Goal: Check status

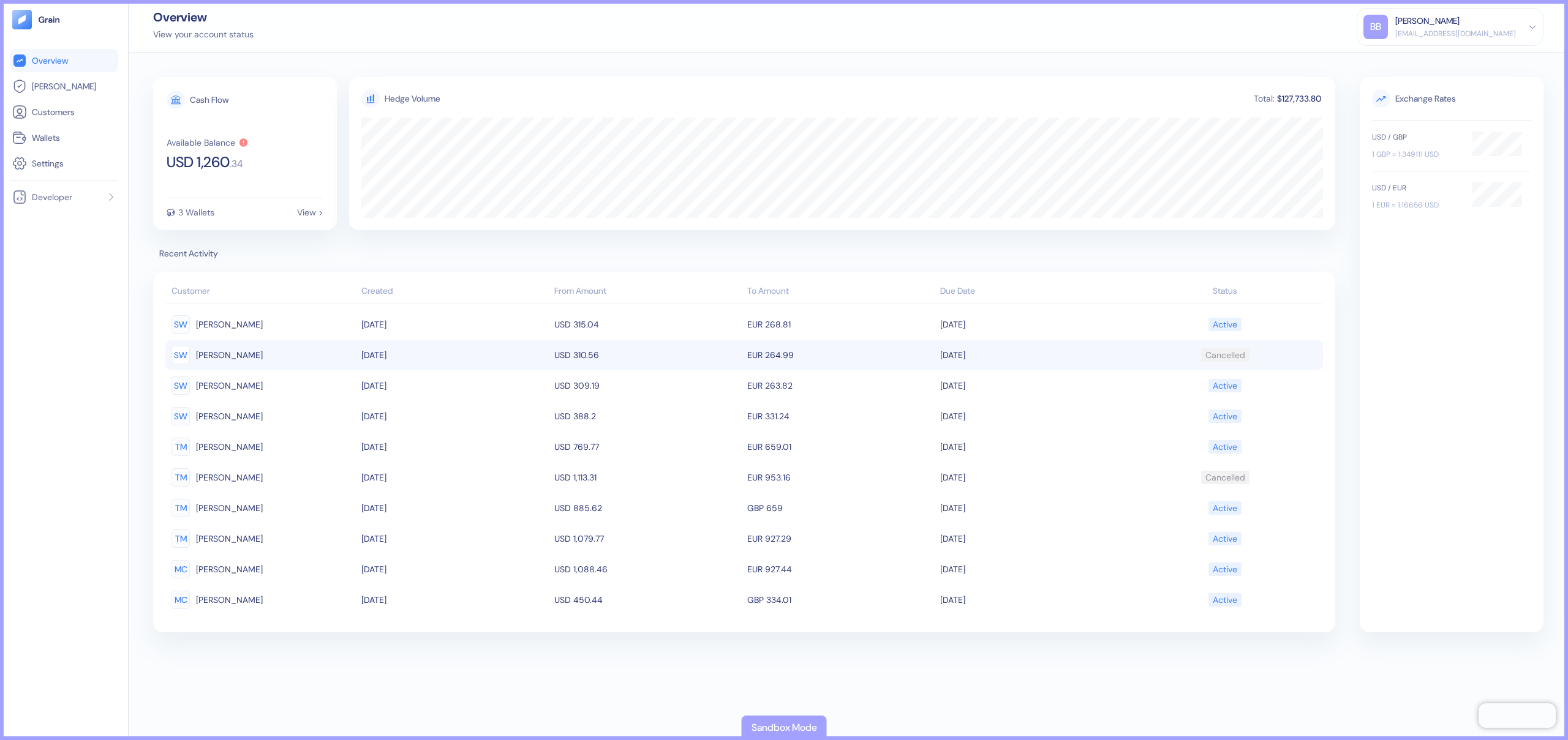
click at [769, 357] on td "EUR 264.99" at bounding box center [840, 354] width 192 height 30
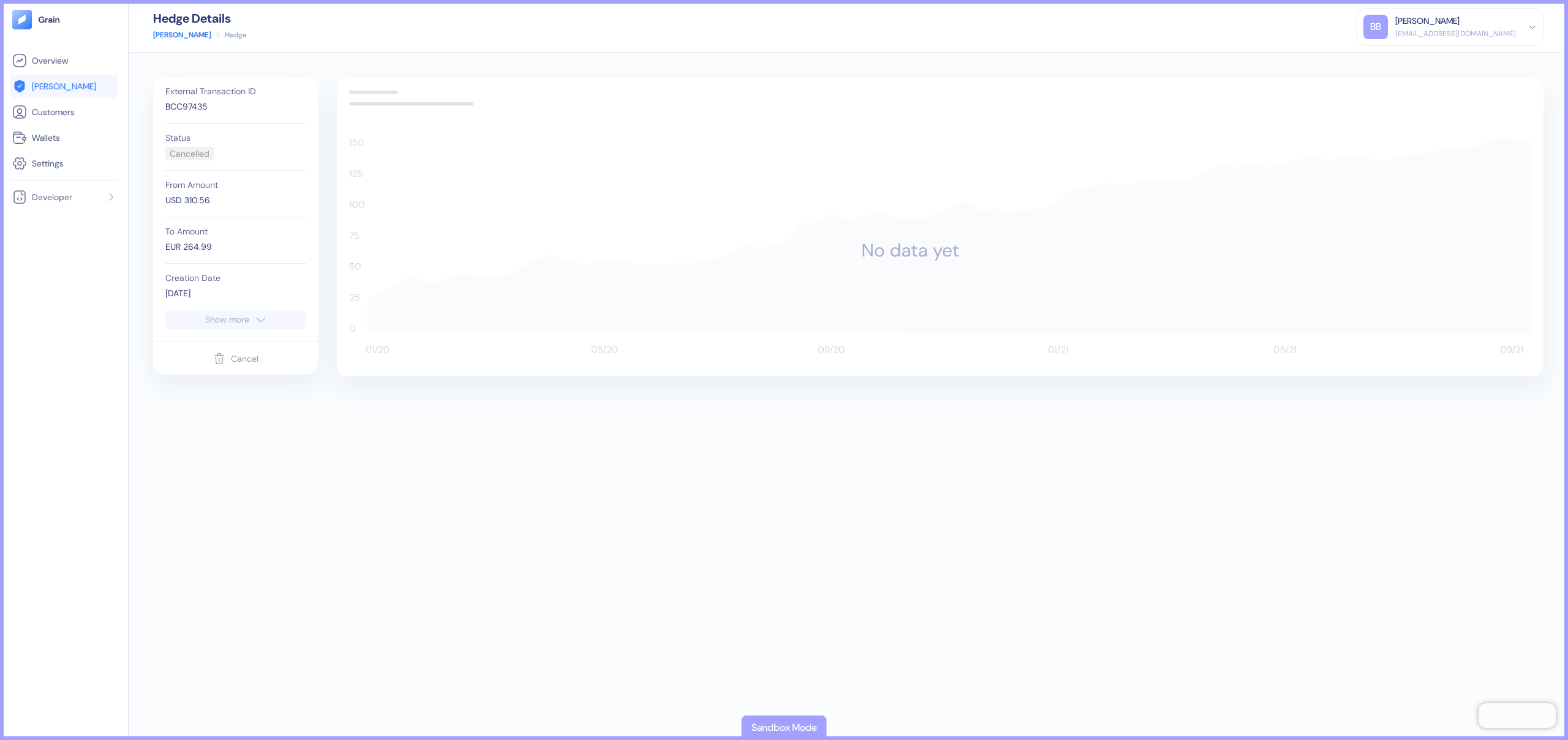
click at [217, 319] on div "Show more" at bounding box center [227, 319] width 44 height 9
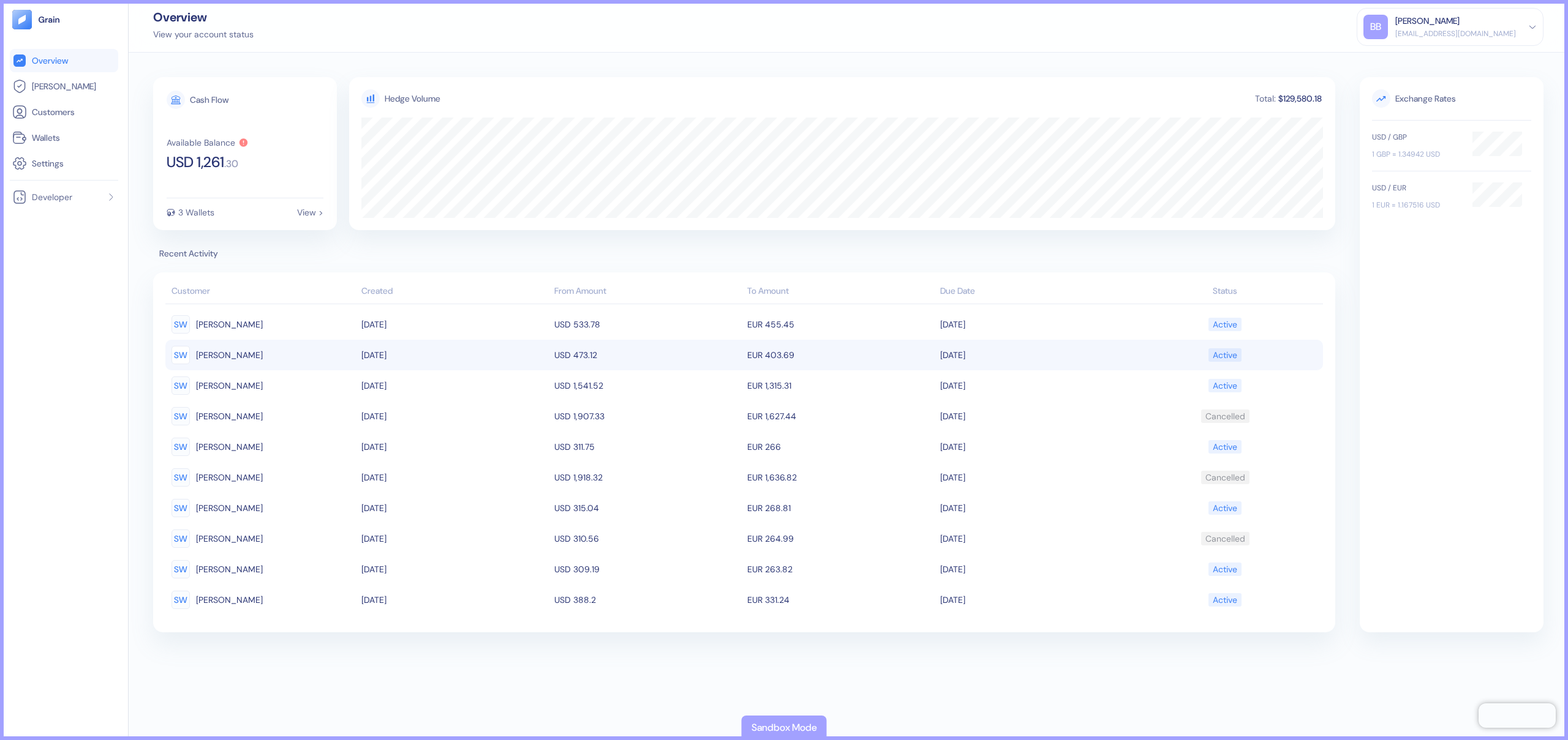
click at [747, 353] on td "EUR 403.69" at bounding box center [840, 354] width 192 height 30
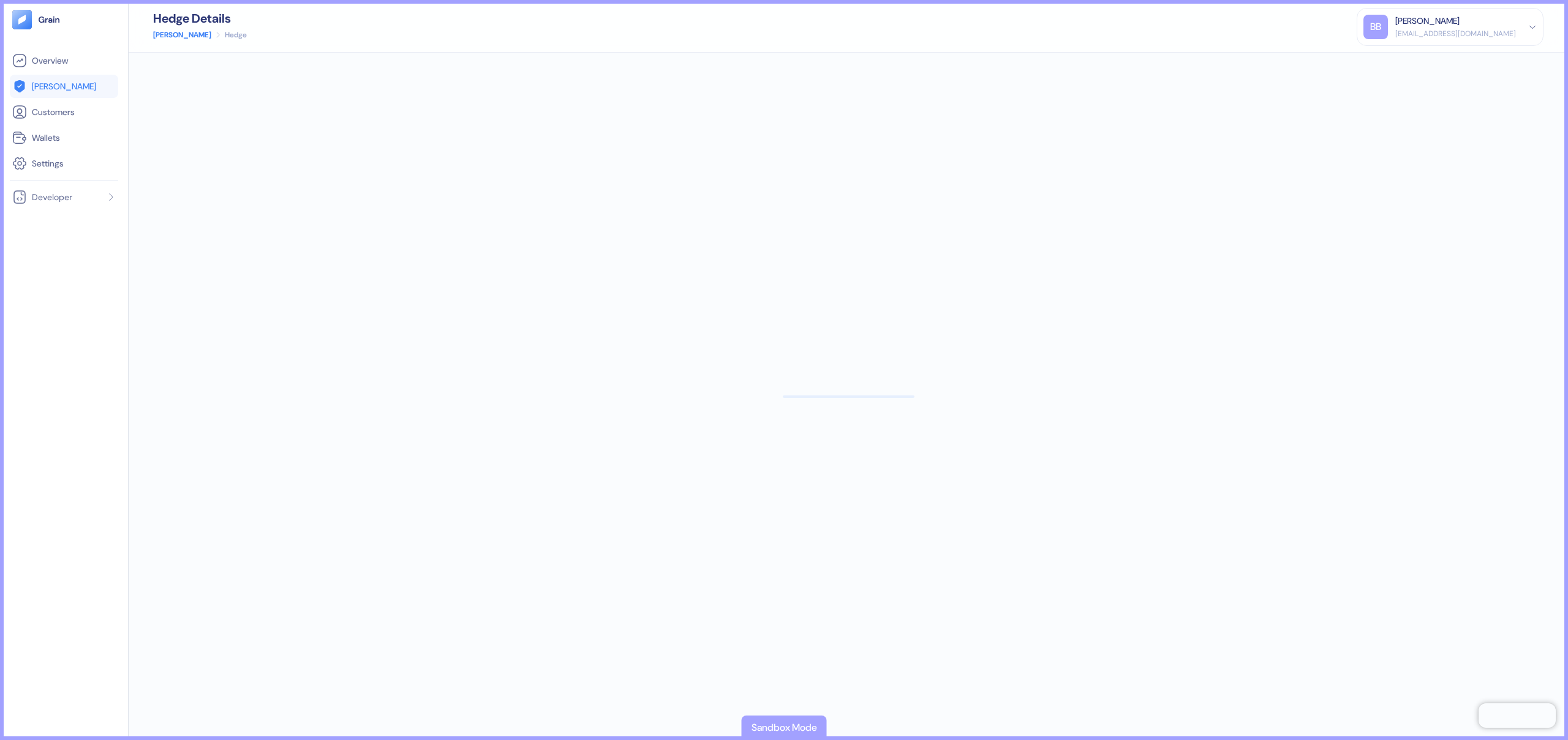
click at [747, 353] on div at bounding box center [848, 396] width 1439 height 687
click at [385, 531] on div "External Transaction ID A93E3B88 Status Active From Amount USD 473.12 To Amount…" at bounding box center [848, 396] width 1390 height 639
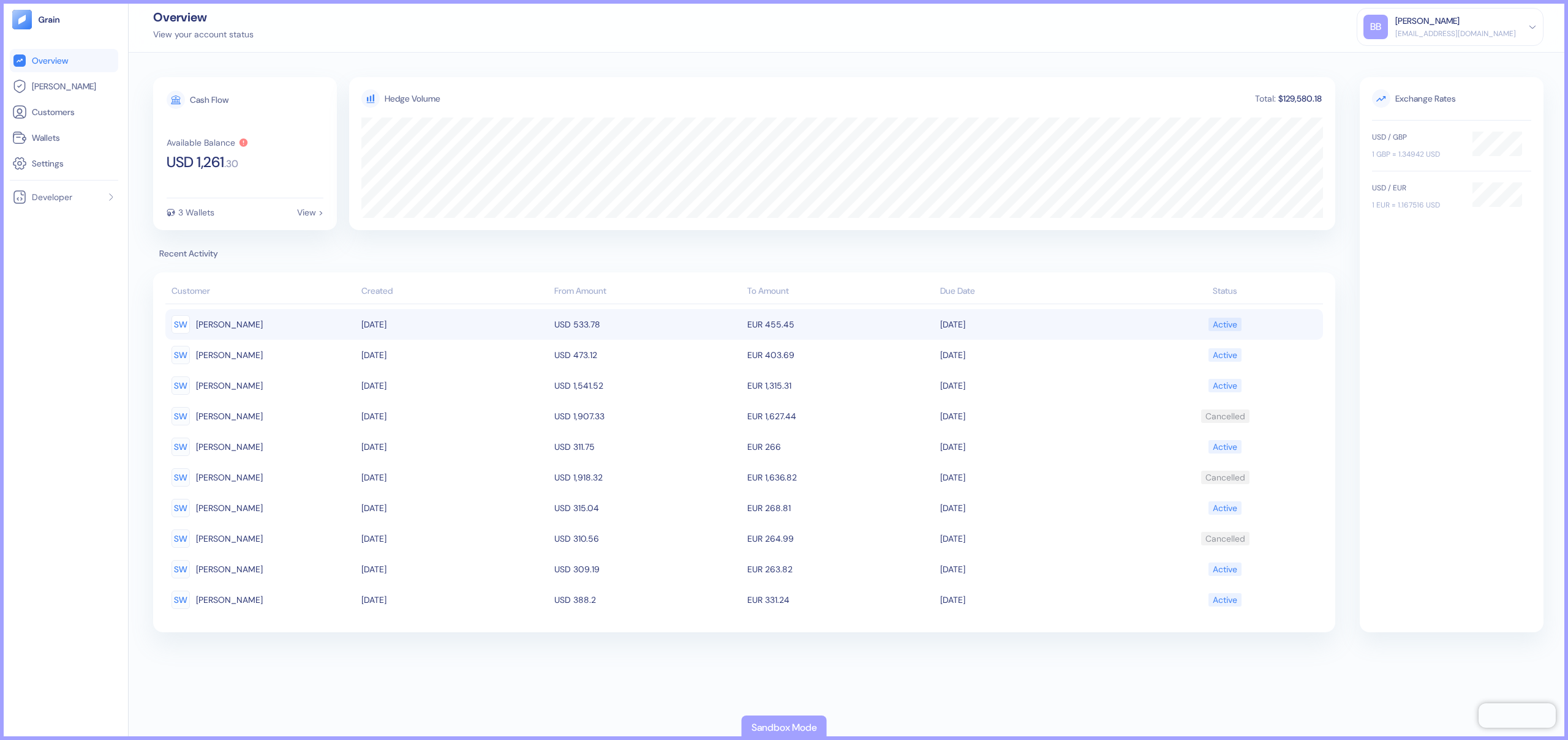
click at [805, 323] on td "EUR 455.45" at bounding box center [840, 324] width 192 height 30
